Goal: Navigation & Orientation: Find specific page/section

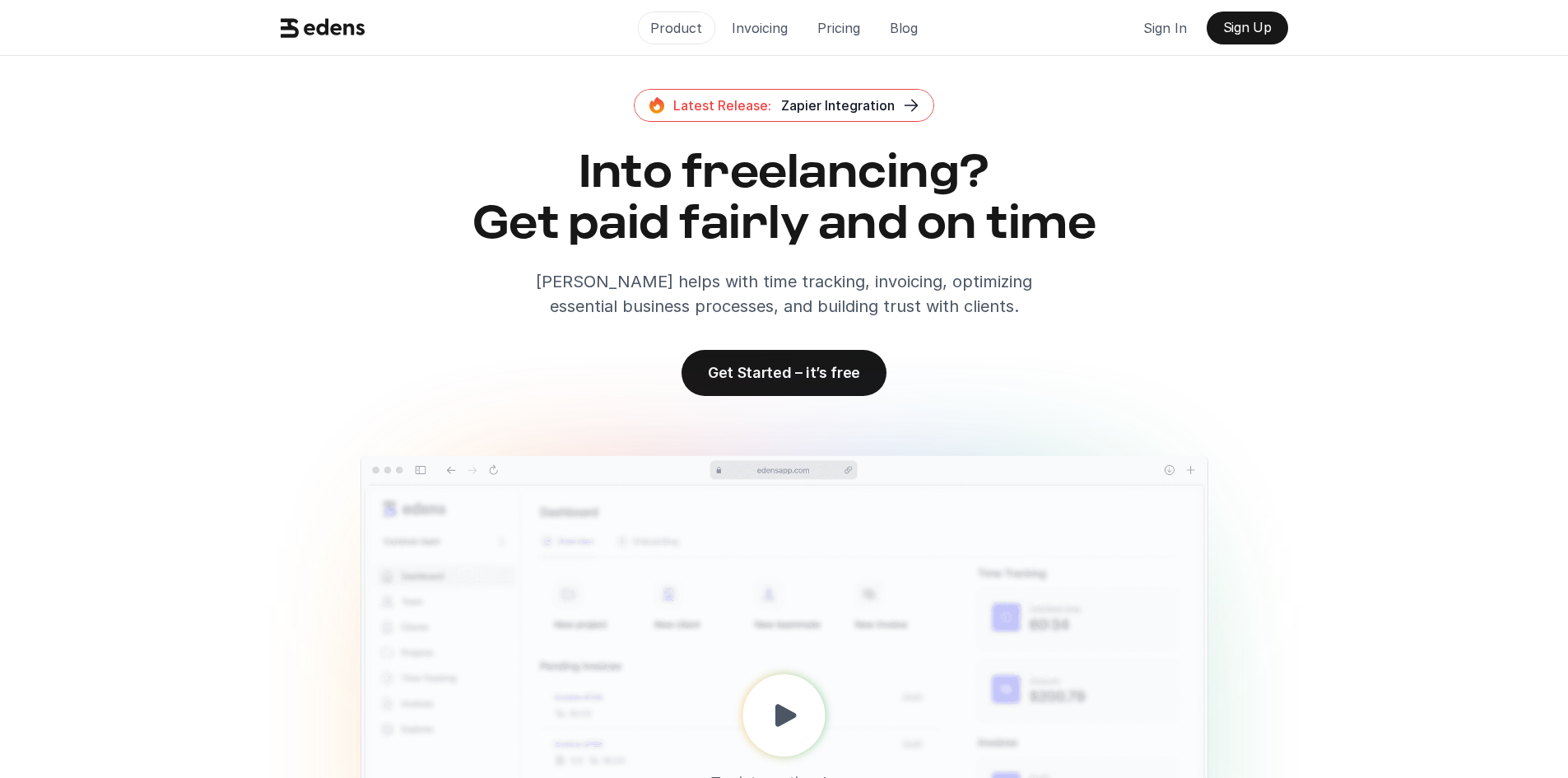
click at [672, 27] on p "Product" at bounding box center [676, 27] width 51 height 25
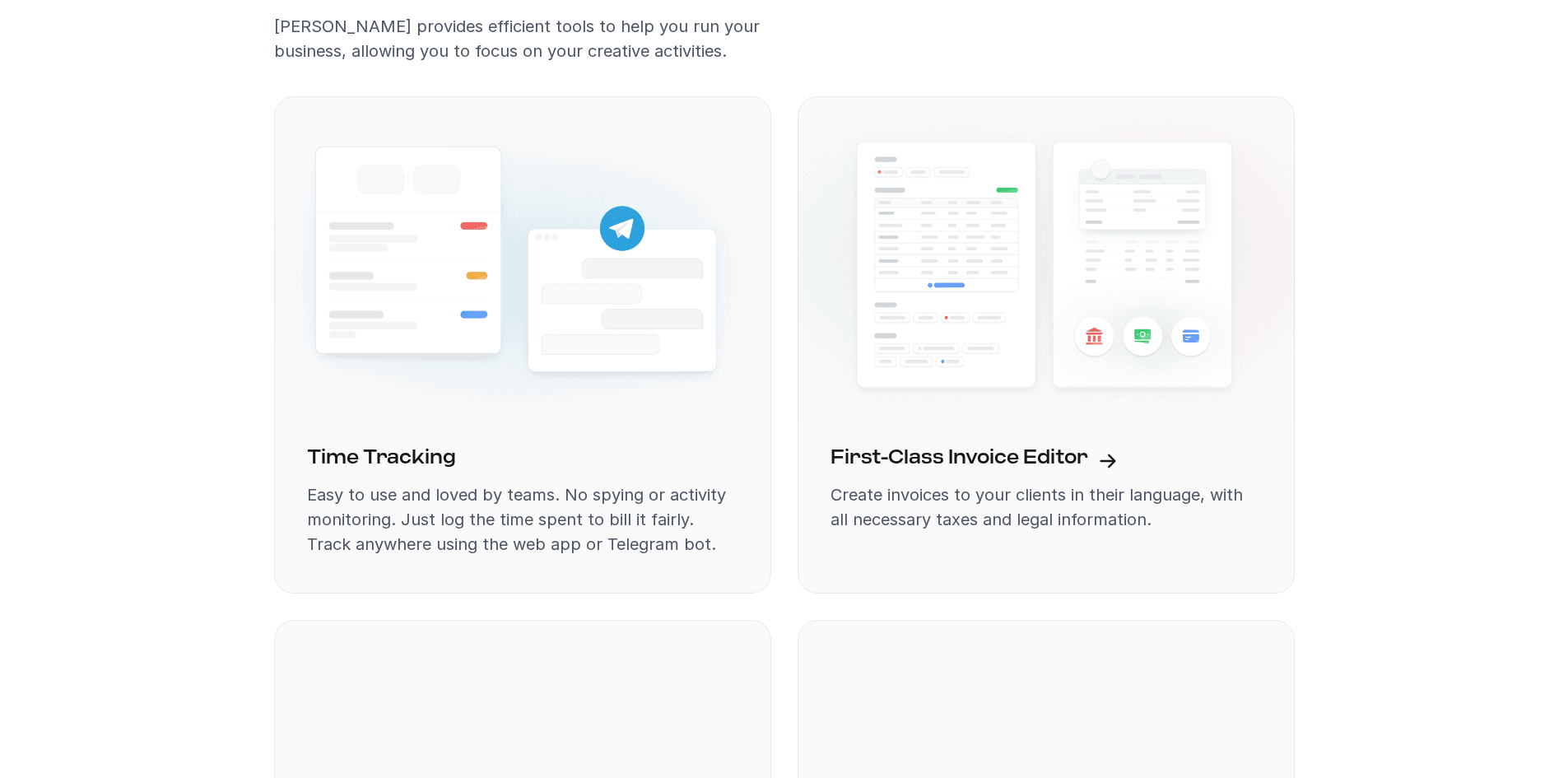
scroll to position [1291, 0]
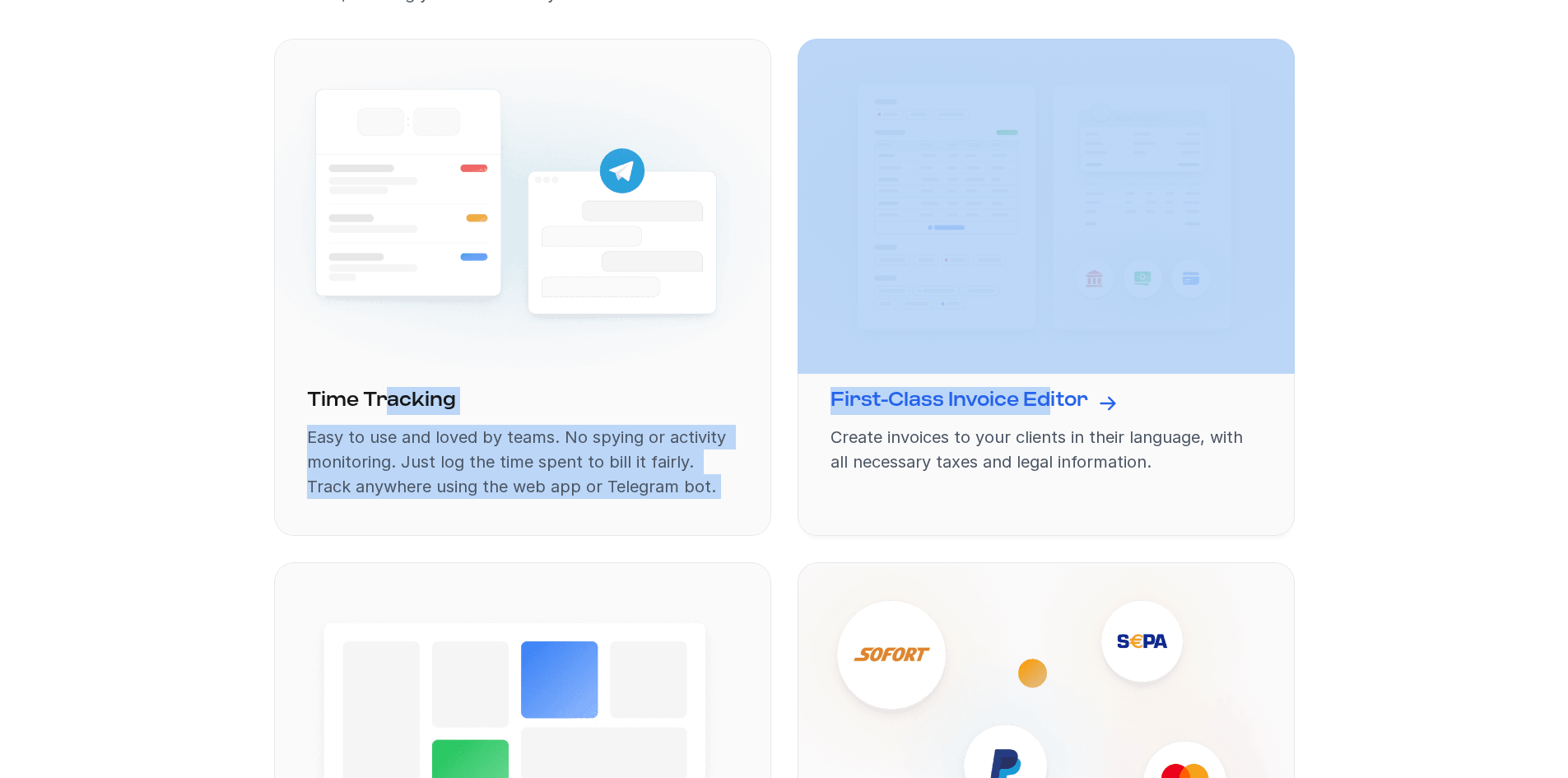
drag, startPoint x: 389, startPoint y: 395, endPoint x: 1049, endPoint y: 399, distance: 660.0
click at [1049, 399] on div "Time Tracking Easy to use and loved by teams. No spying or activity monitoring.…" at bounding box center [785, 562] width 1021 height 1047
click at [1396, 365] on div "Product Invoicing Pricing Blog Sign In Sign Up Latest Release: Zapier Integrati…" at bounding box center [784, 62] width 1568 height 2706
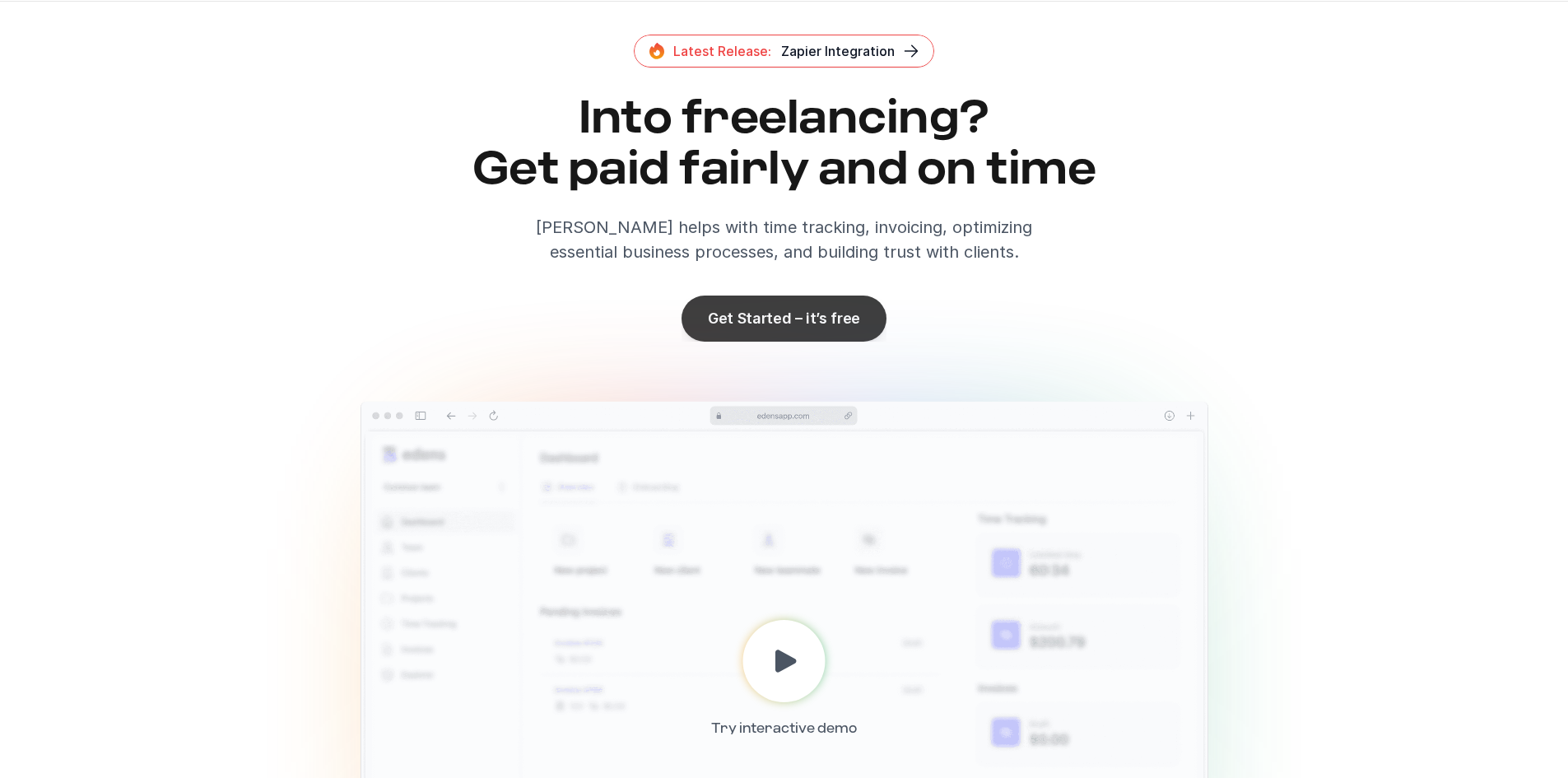
scroll to position [247, 0]
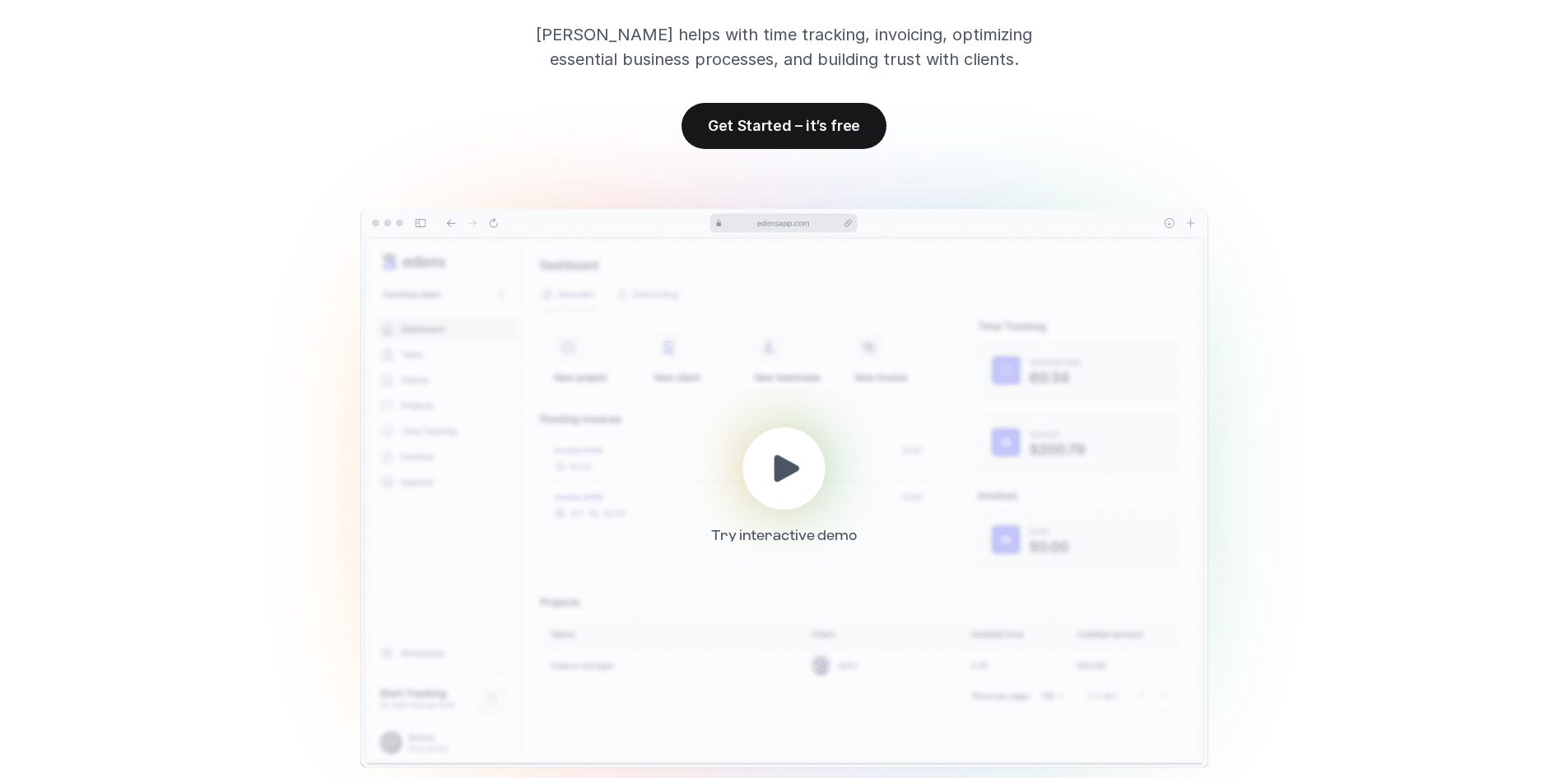
click at [790, 481] on icon at bounding box center [787, 468] width 39 height 39
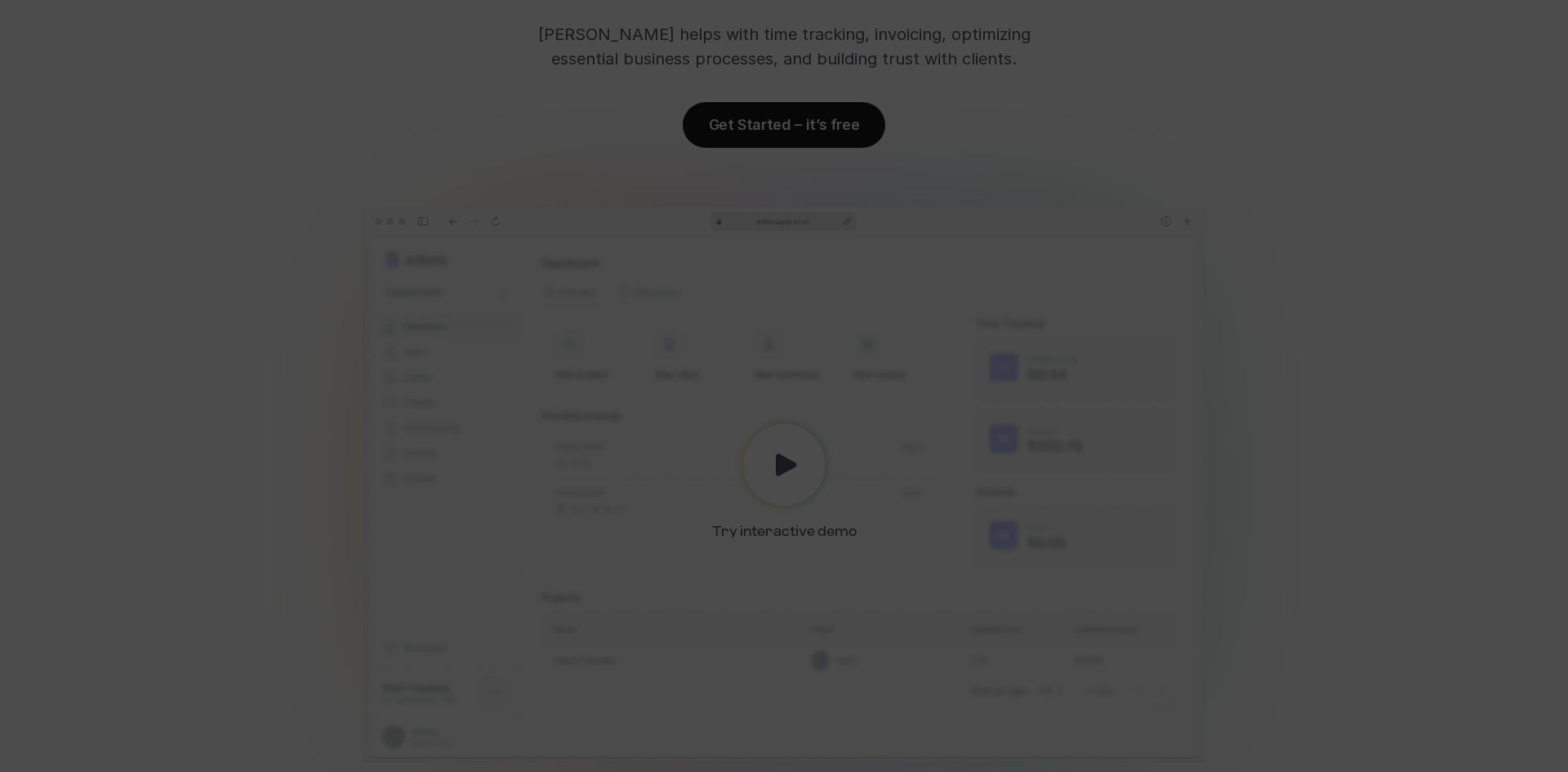
click at [1415, 318] on div at bounding box center [784, 386] width 1568 height 772
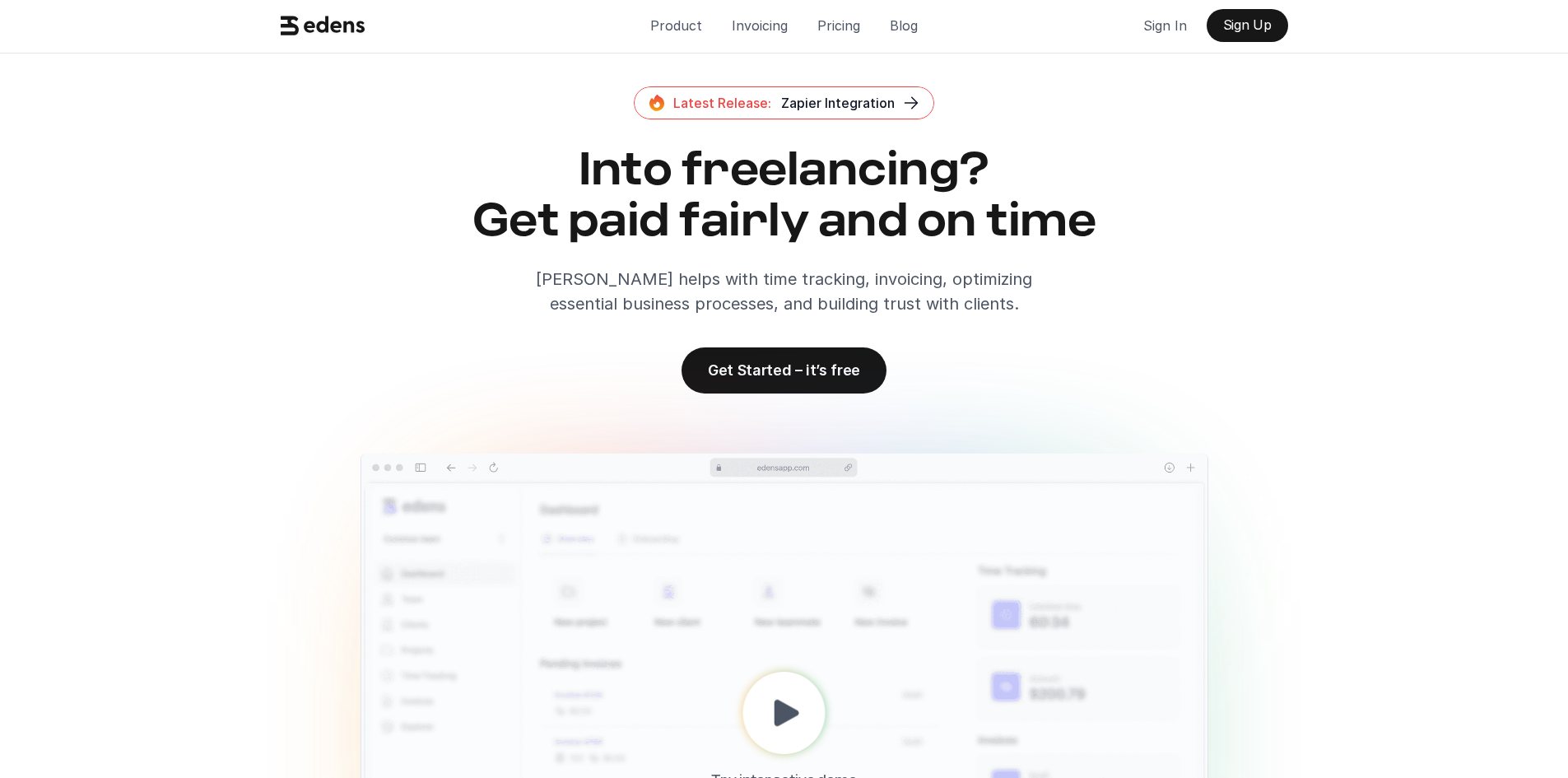
scroll to position [0, 0]
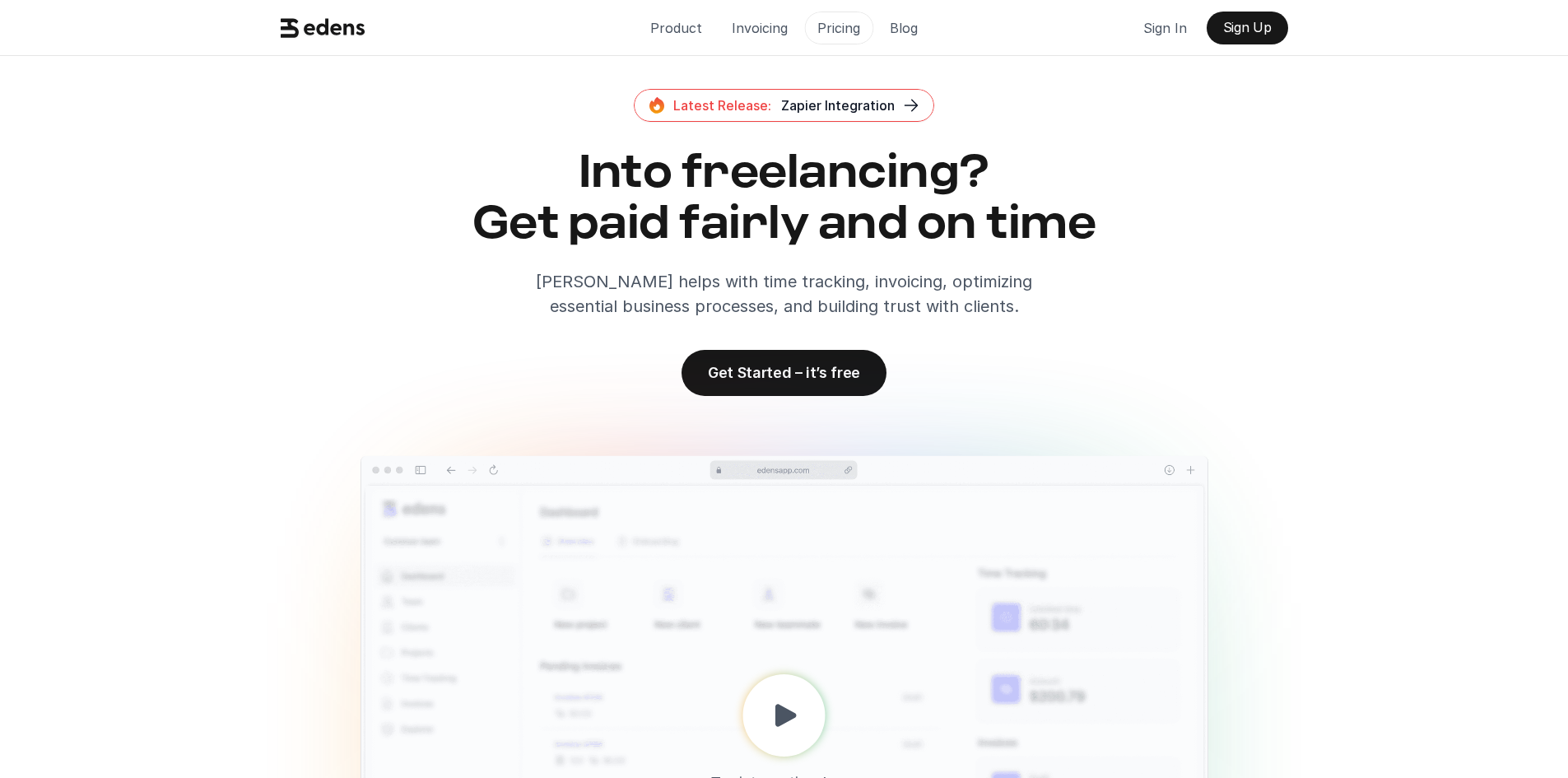
click at [829, 30] on p "Pricing" at bounding box center [839, 27] width 43 height 25
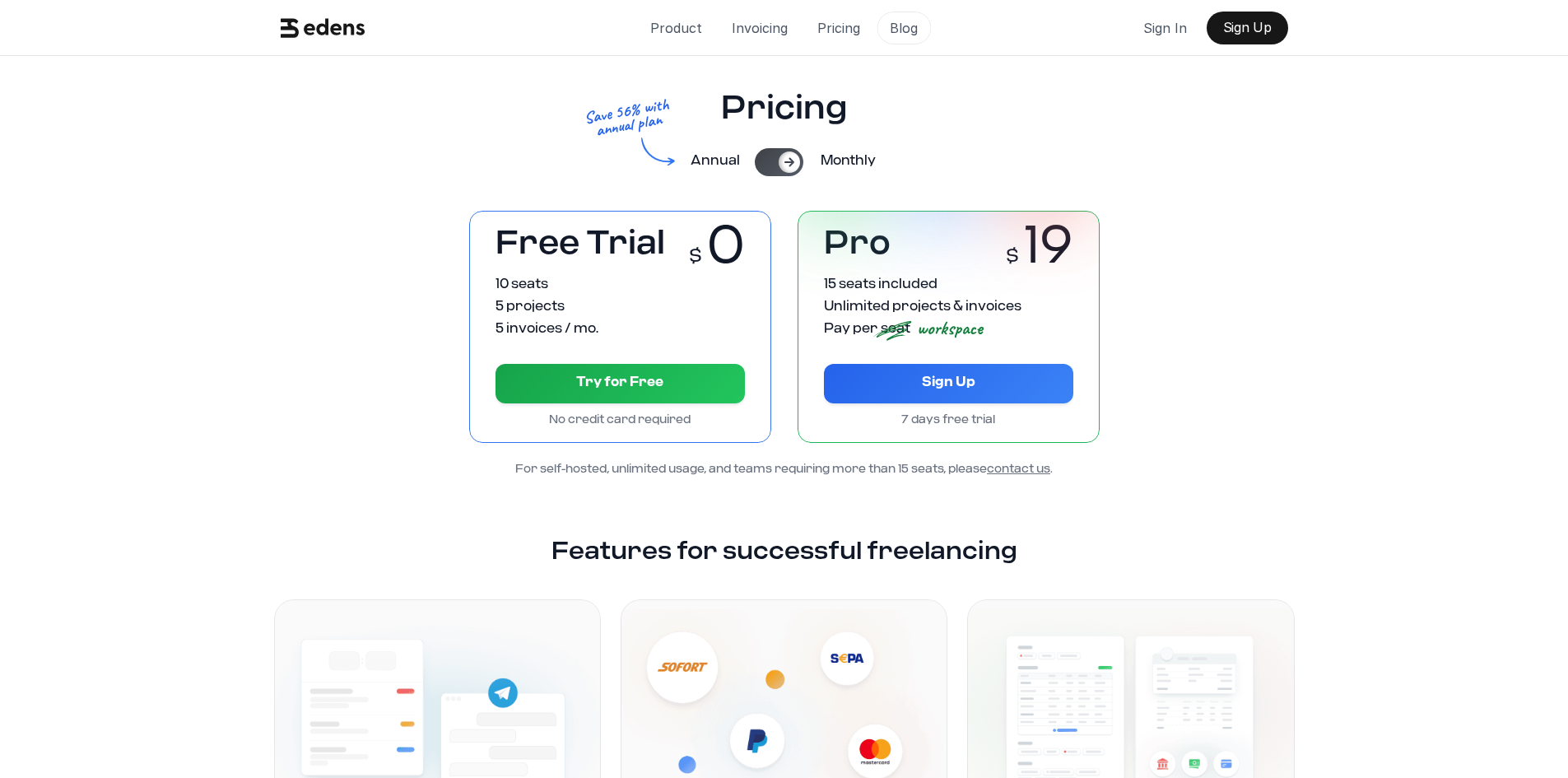
click at [905, 25] on p "Blog" at bounding box center [904, 27] width 28 height 25
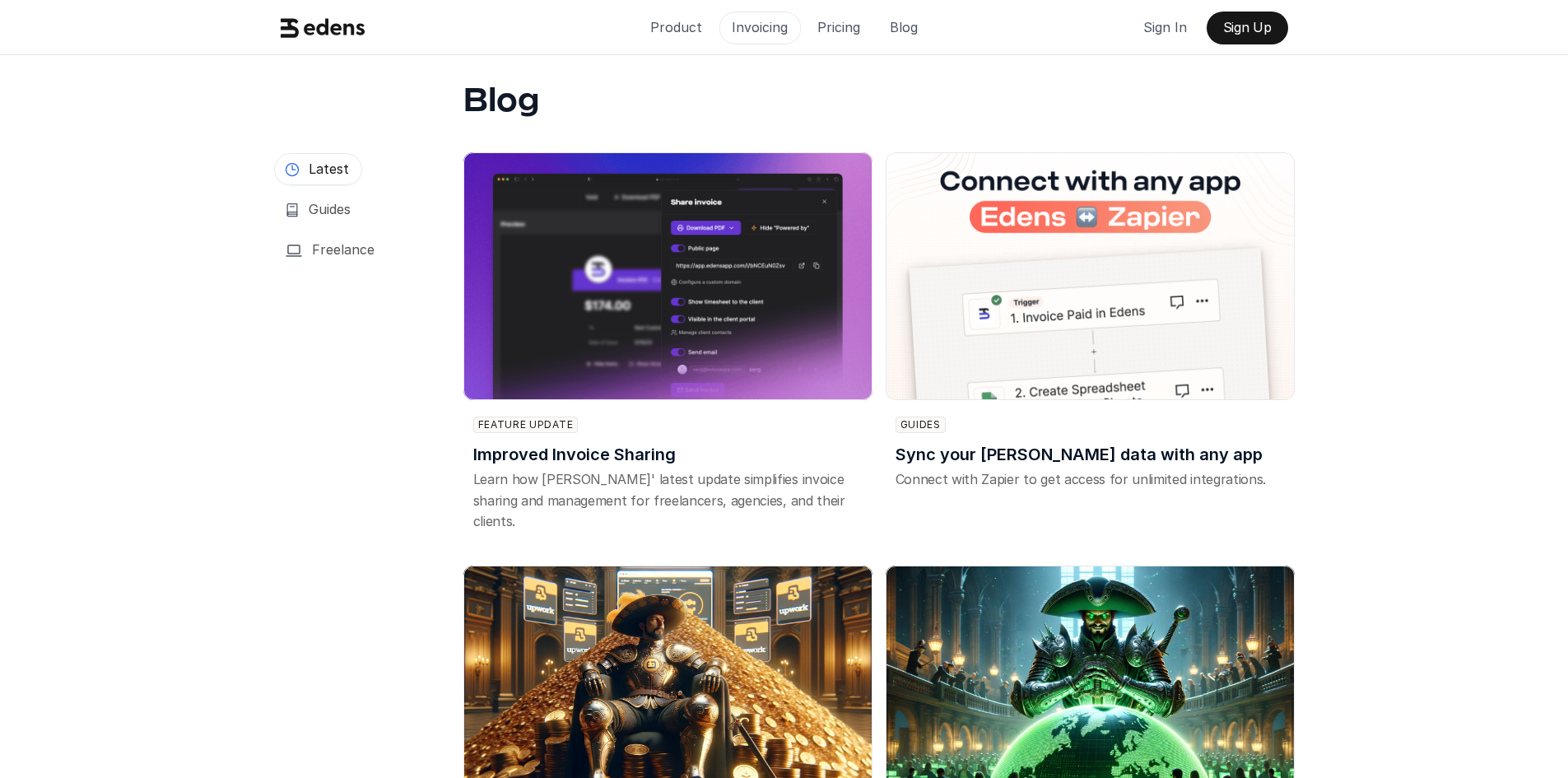
click at [770, 25] on p "Invoicing" at bounding box center [759, 27] width 56 height 25
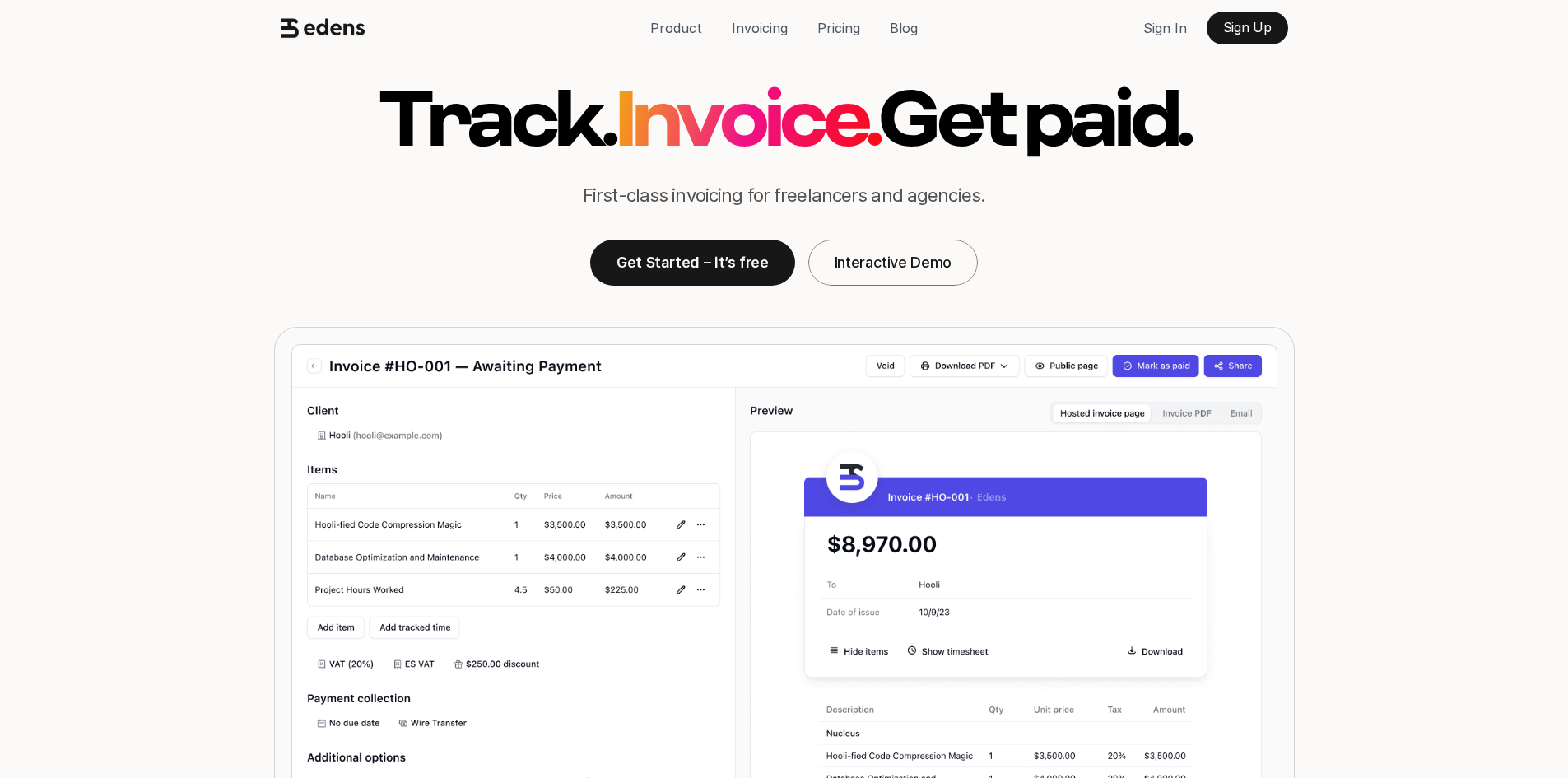
click at [745, 122] on span "Invoice." at bounding box center [745, 123] width 282 height 102
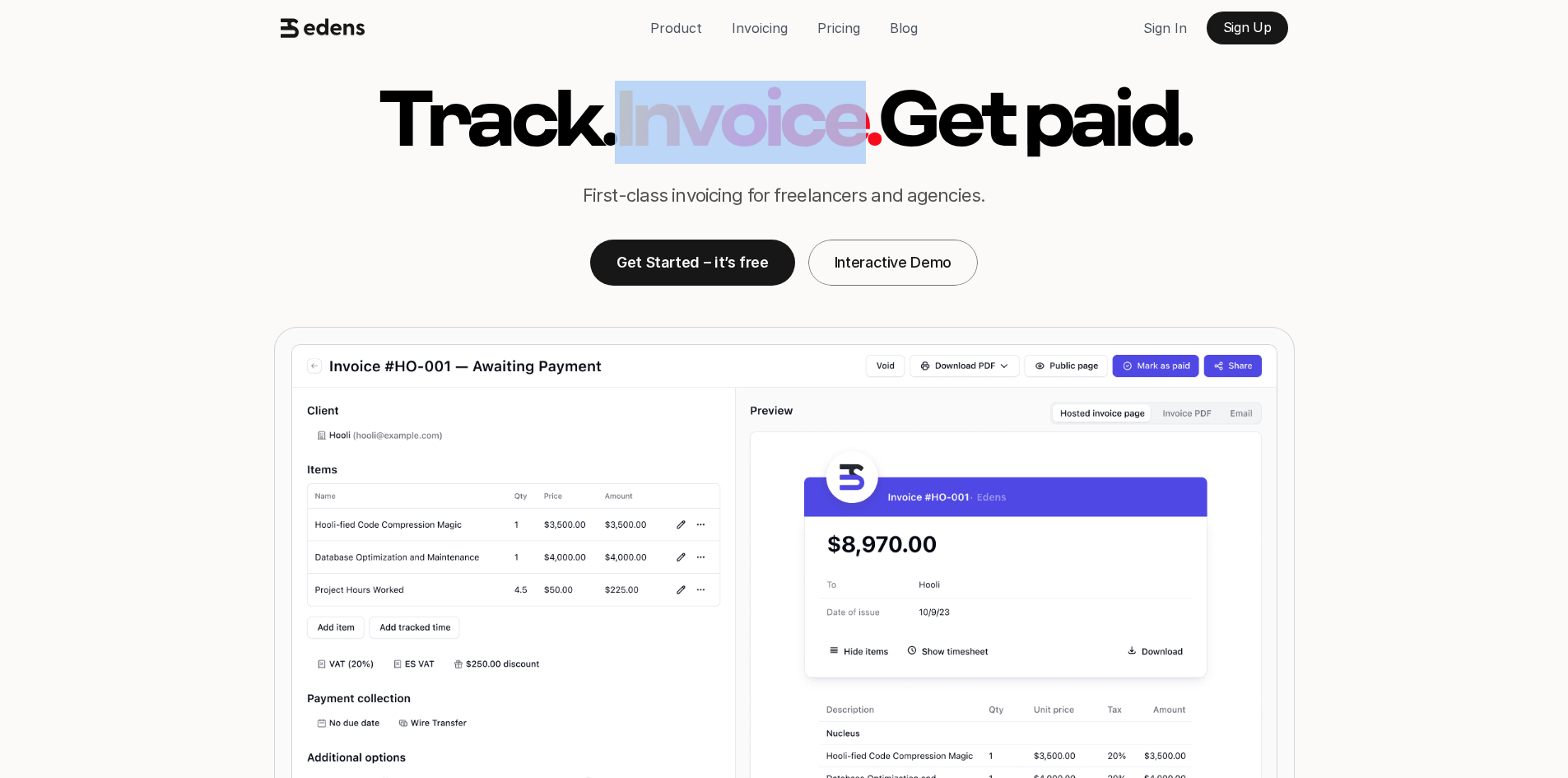
click at [745, 122] on span "Invoice." at bounding box center [745, 123] width 282 height 102
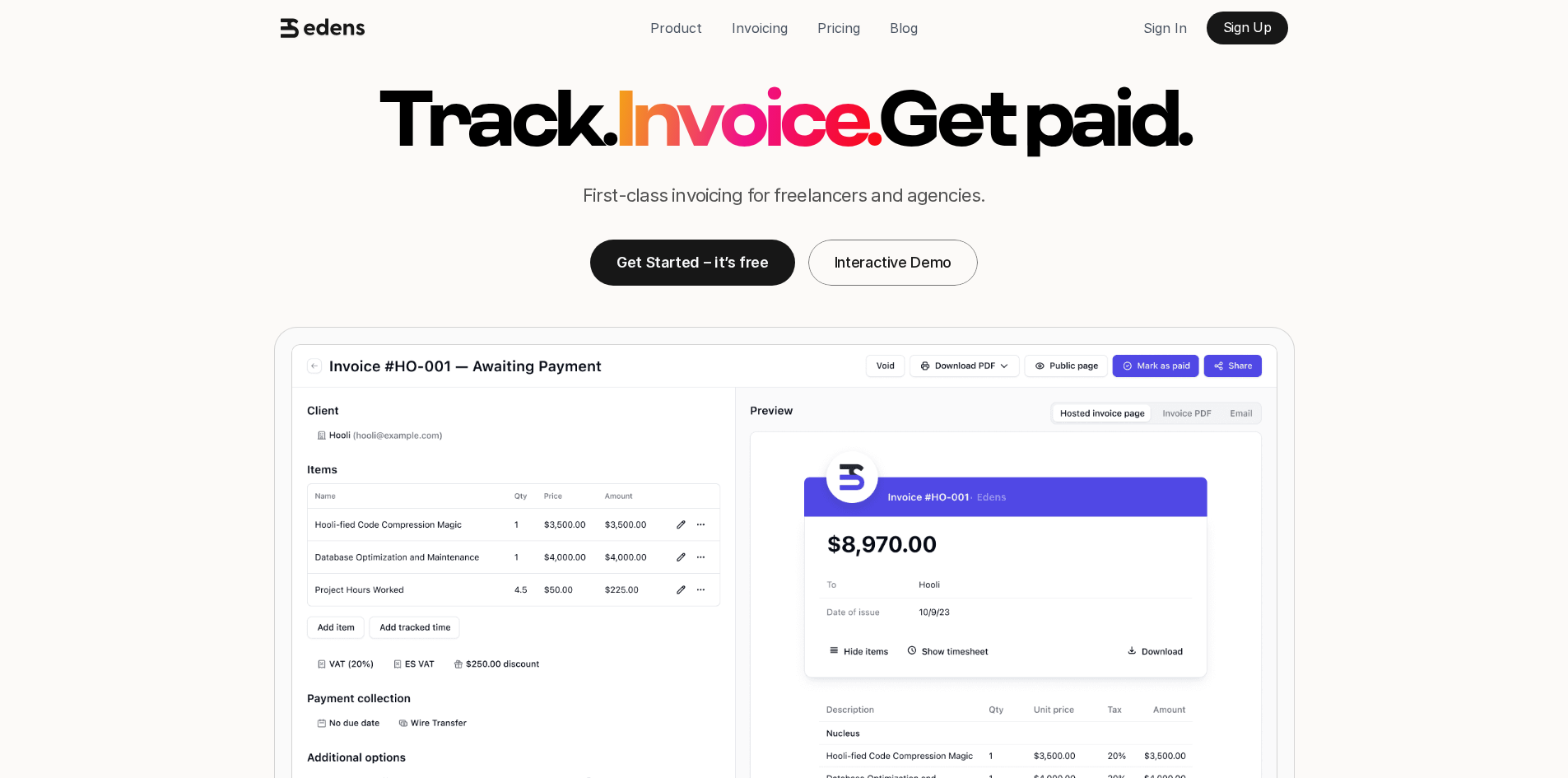
click at [992, 112] on h1 "Get paid." at bounding box center [1034, 122] width 311 height 83
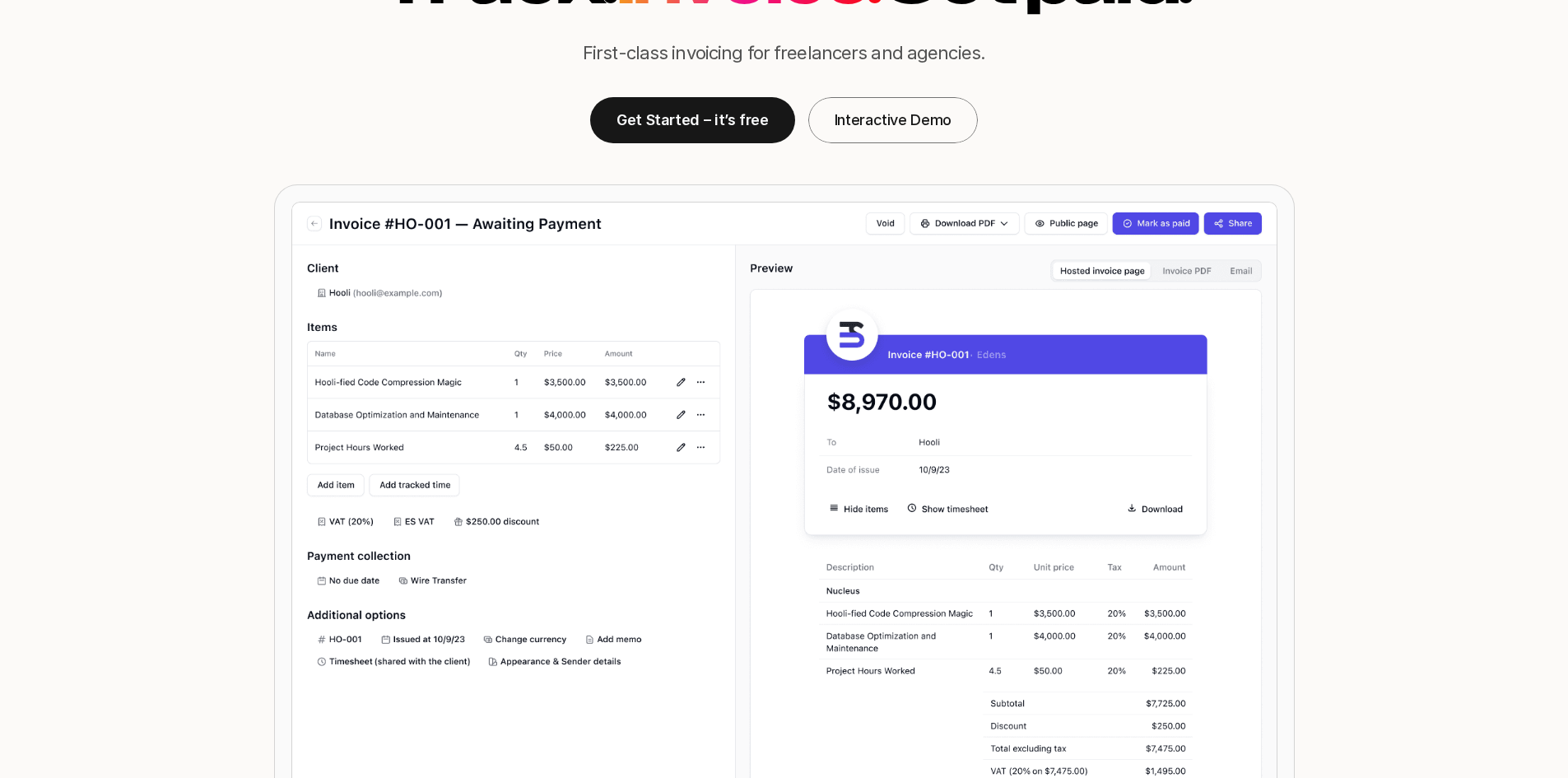
scroll to position [412, 0]
